Goal: Task Accomplishment & Management: Use online tool/utility

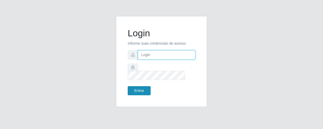
type input "[EMAIL_ADDRESS][DOMAIN_NAME]"
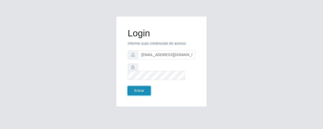
click at [146, 89] on button "Entrar" at bounding box center [139, 90] width 23 height 9
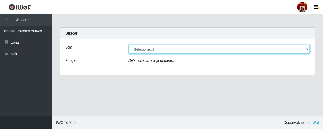
click at [307, 50] on select "[Selecione...] Mar Vermelho - Loja 04" at bounding box center [218, 49] width 181 height 9
select select "251"
click at [128, 45] on select "[Selecione...] Mar Vermelho - Loja 04" at bounding box center [218, 49] width 181 height 9
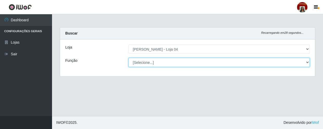
click at [286, 61] on select "[Selecione...] ASG ASG + ASG ++ Auxiliar de Depósito Auxiliar de Depósito + Aux…" at bounding box center [218, 62] width 181 height 9
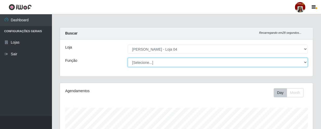
scroll to position [108, 253]
select select "22"
click at [128, 58] on select "[Selecione...] ASG ASG + ASG ++ Auxiliar de Depósito Auxiliar de Depósito + Aux…" at bounding box center [218, 62] width 180 height 9
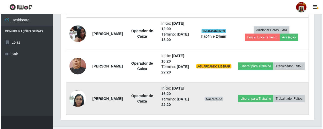
scroll to position [285, 0]
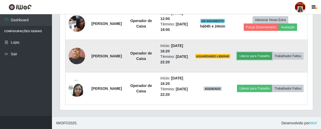
click at [268, 53] on button "Liberar para Trabalho" at bounding box center [254, 55] width 35 height 7
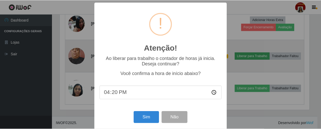
scroll to position [108, 251]
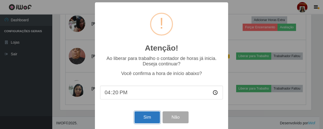
click at [146, 122] on button "Sim" at bounding box center [146, 117] width 25 height 12
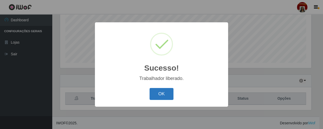
click at [154, 96] on button "OK" at bounding box center [161, 94] width 24 height 12
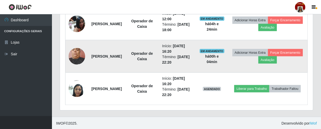
scroll to position [285, 0]
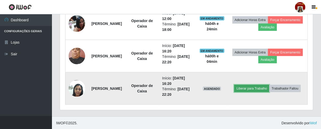
click at [262, 85] on button "Liberar para Trabalho" at bounding box center [251, 88] width 35 height 7
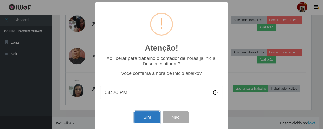
click at [138, 116] on button "Sim" at bounding box center [146, 117] width 25 height 12
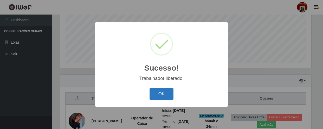
click at [150, 96] on button "OK" at bounding box center [161, 94] width 24 height 12
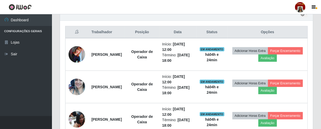
scroll to position [194, 0]
